Goal: Information Seeking & Learning: Learn about a topic

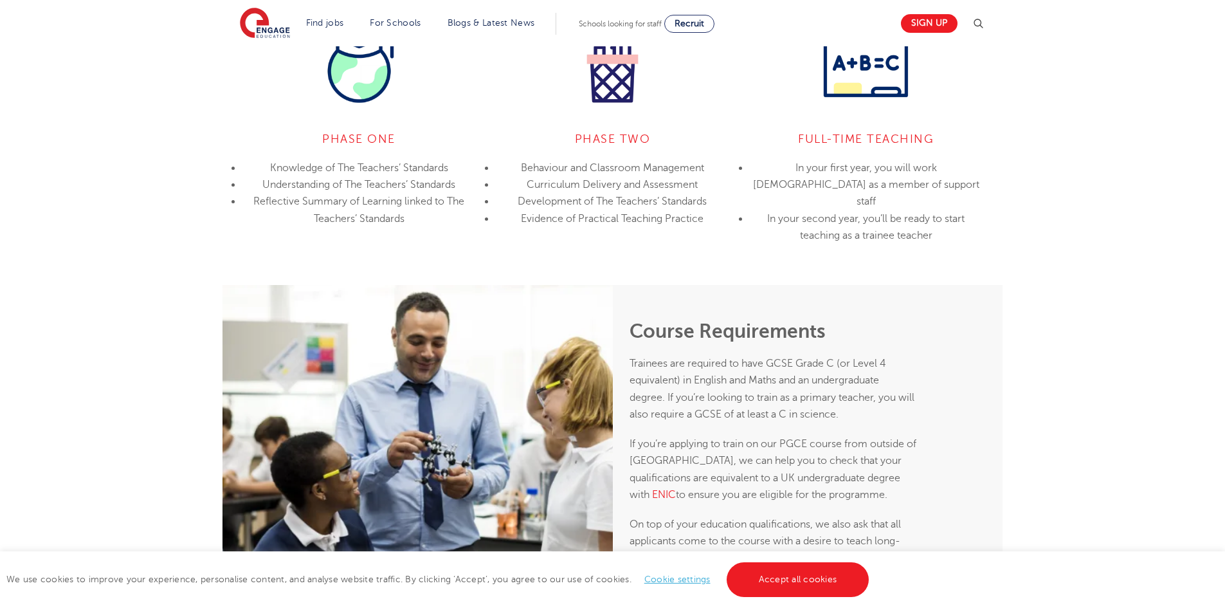
scroll to position [1222, 0]
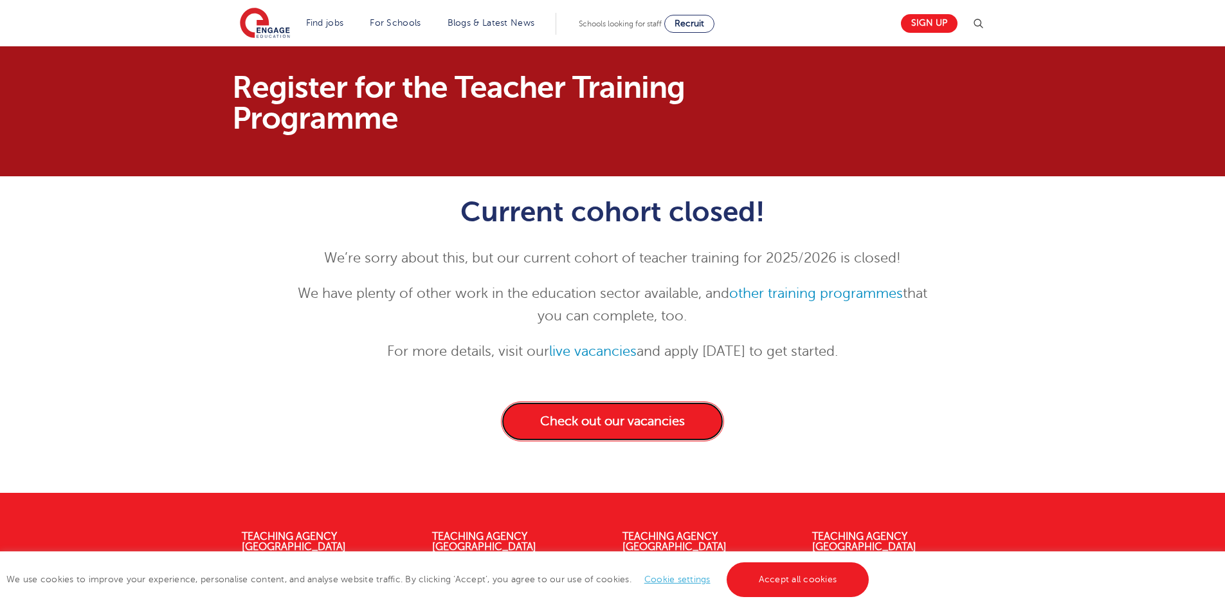
click at [608, 426] on link "Check out our vacancies" at bounding box center [612, 421] width 223 height 40
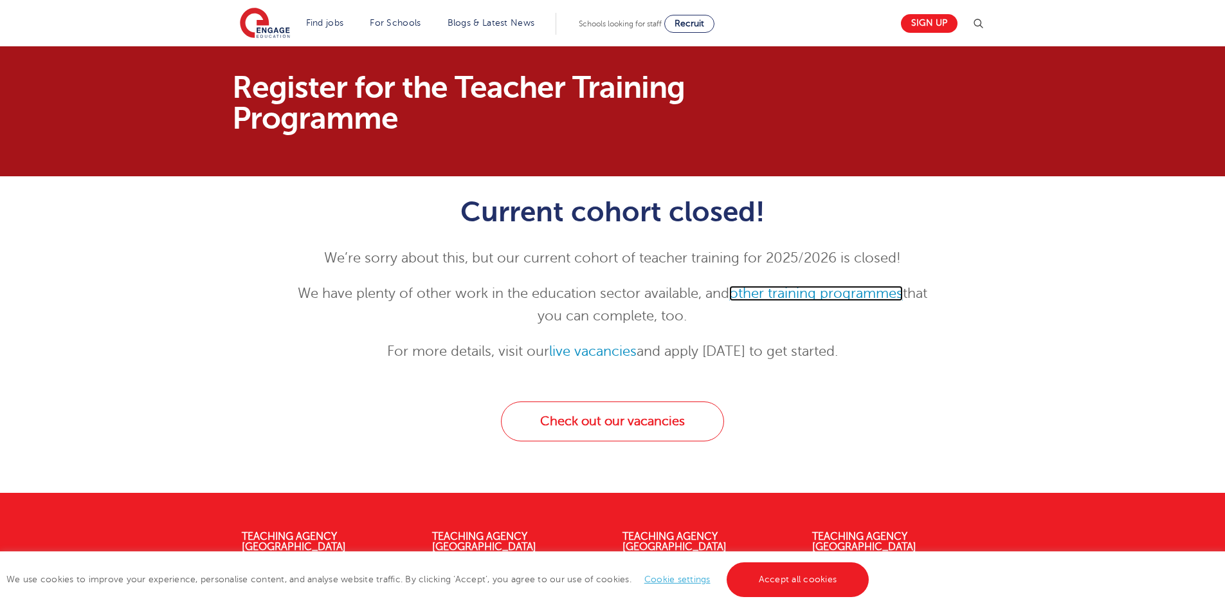
click at [821, 291] on link "other training programmes" at bounding box center [816, 293] width 174 height 15
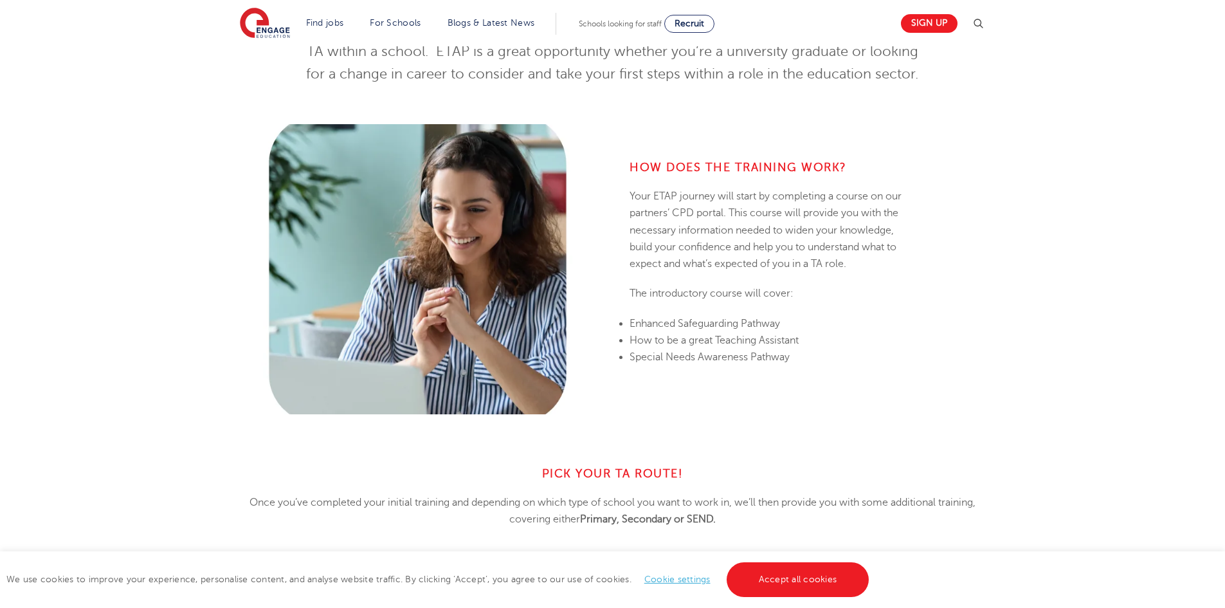
scroll to position [772, 0]
